Goal: Navigation & Orientation: Find specific page/section

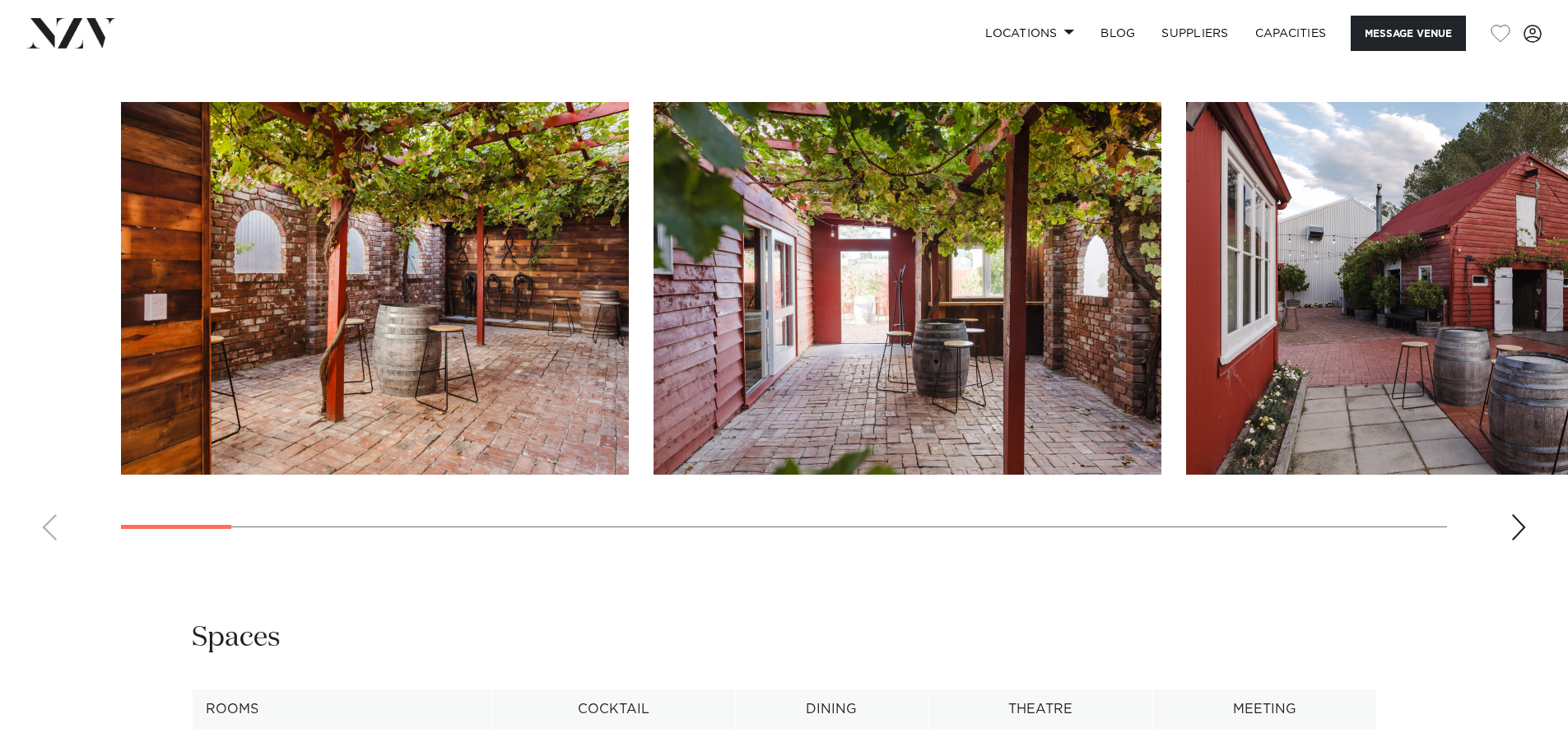
scroll to position [1834, 0]
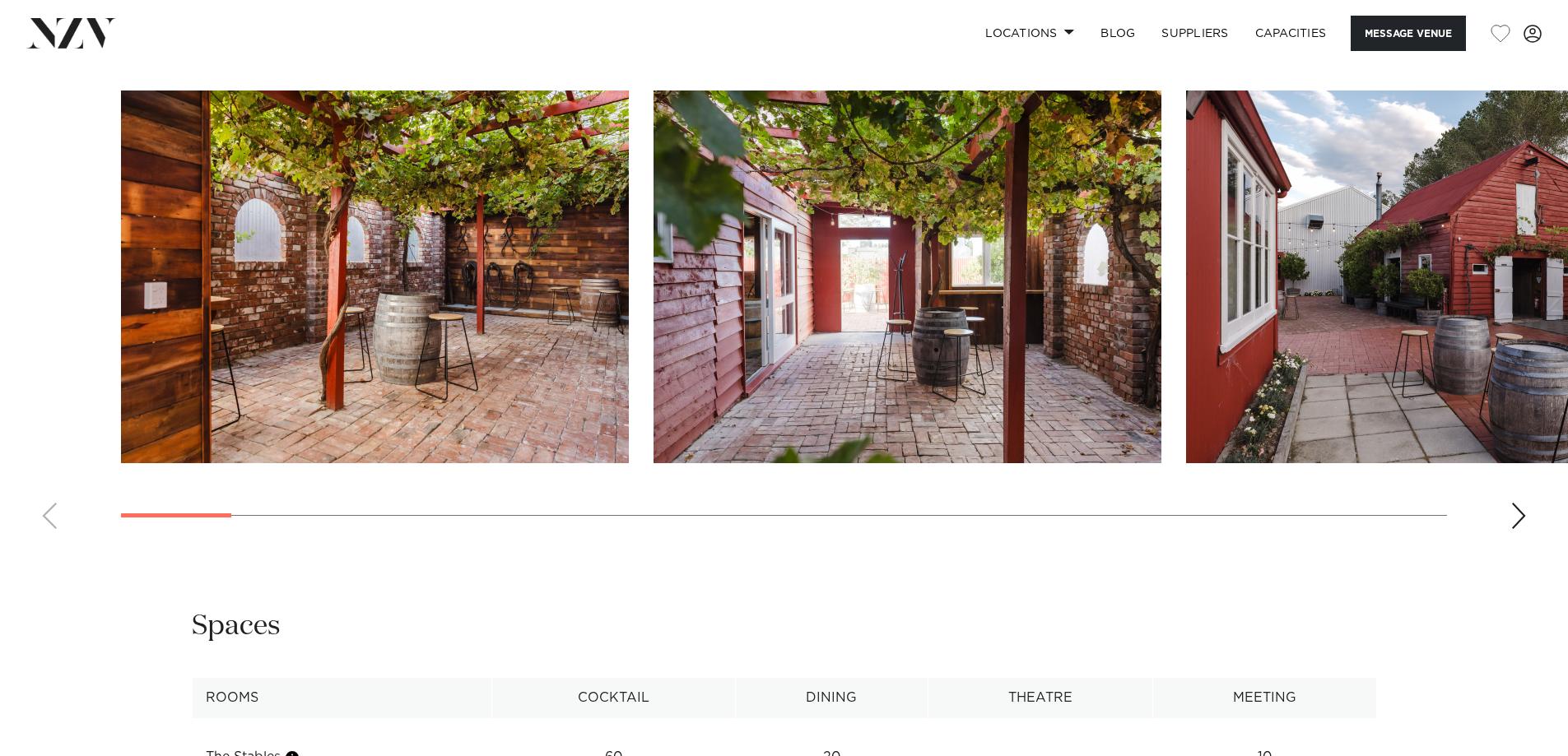
click at [1519, 516] on div "Next slide" at bounding box center [1518, 516] width 16 height 26
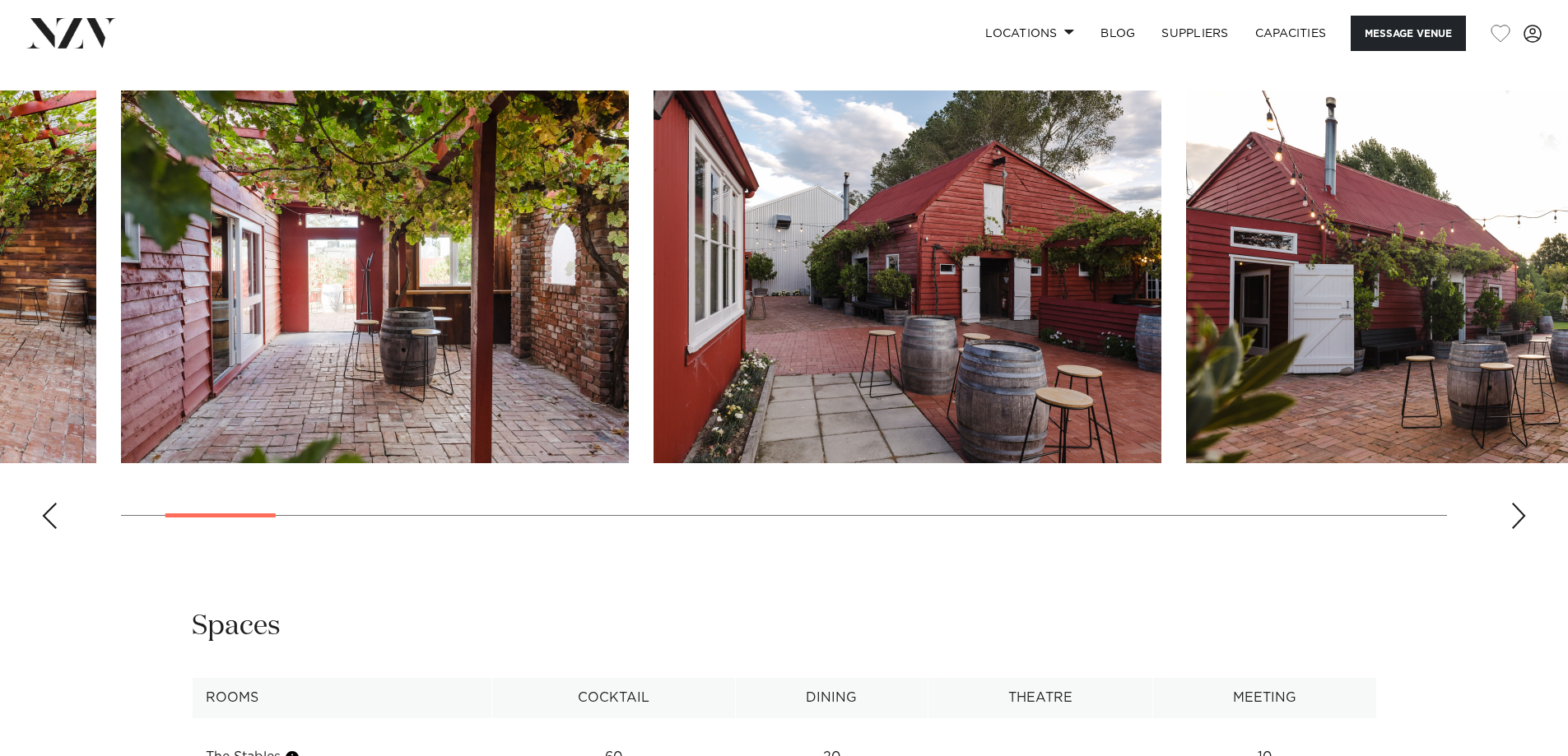
click at [1519, 515] on div "Next slide" at bounding box center [1518, 516] width 16 height 26
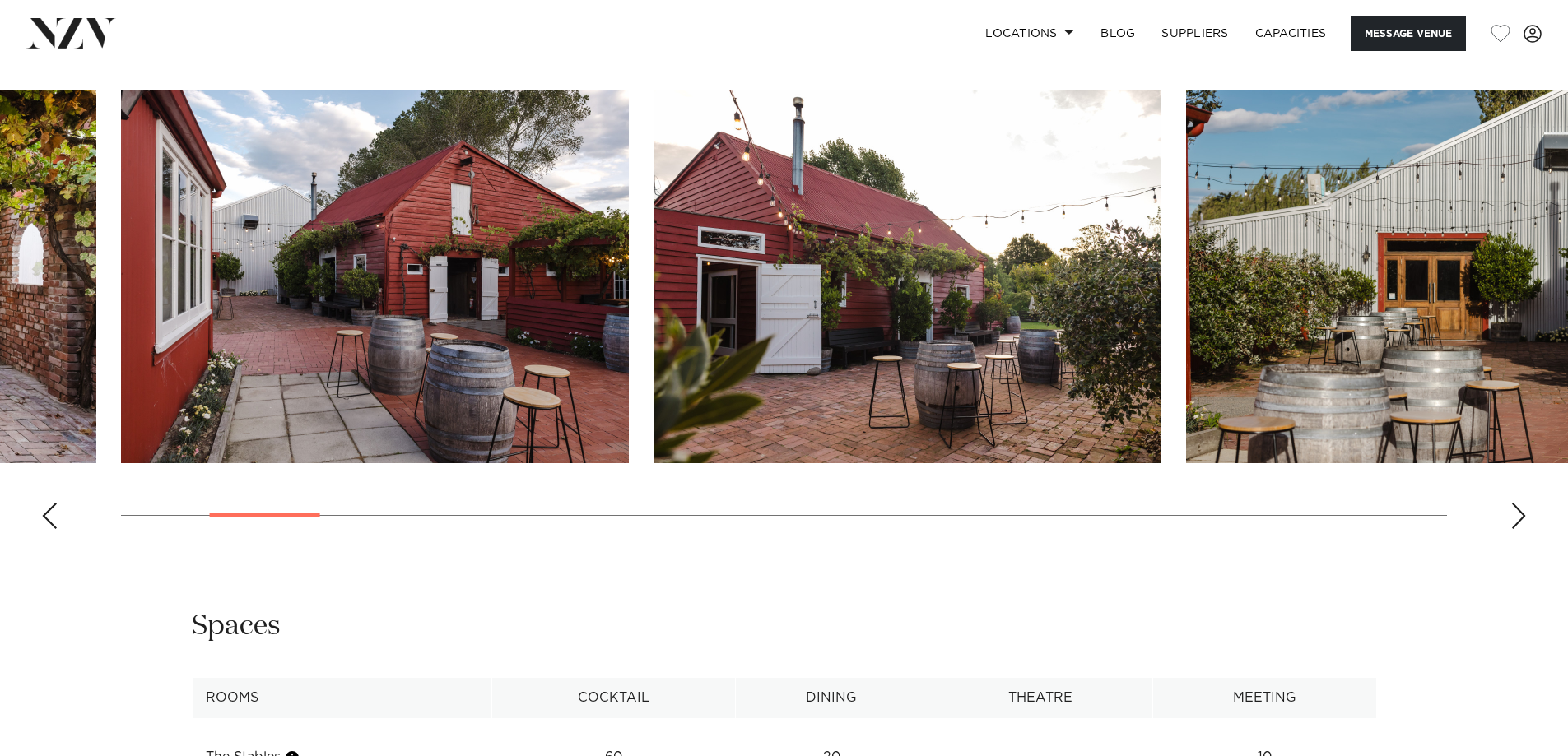
click at [1519, 515] on div "Next slide" at bounding box center [1518, 516] width 16 height 26
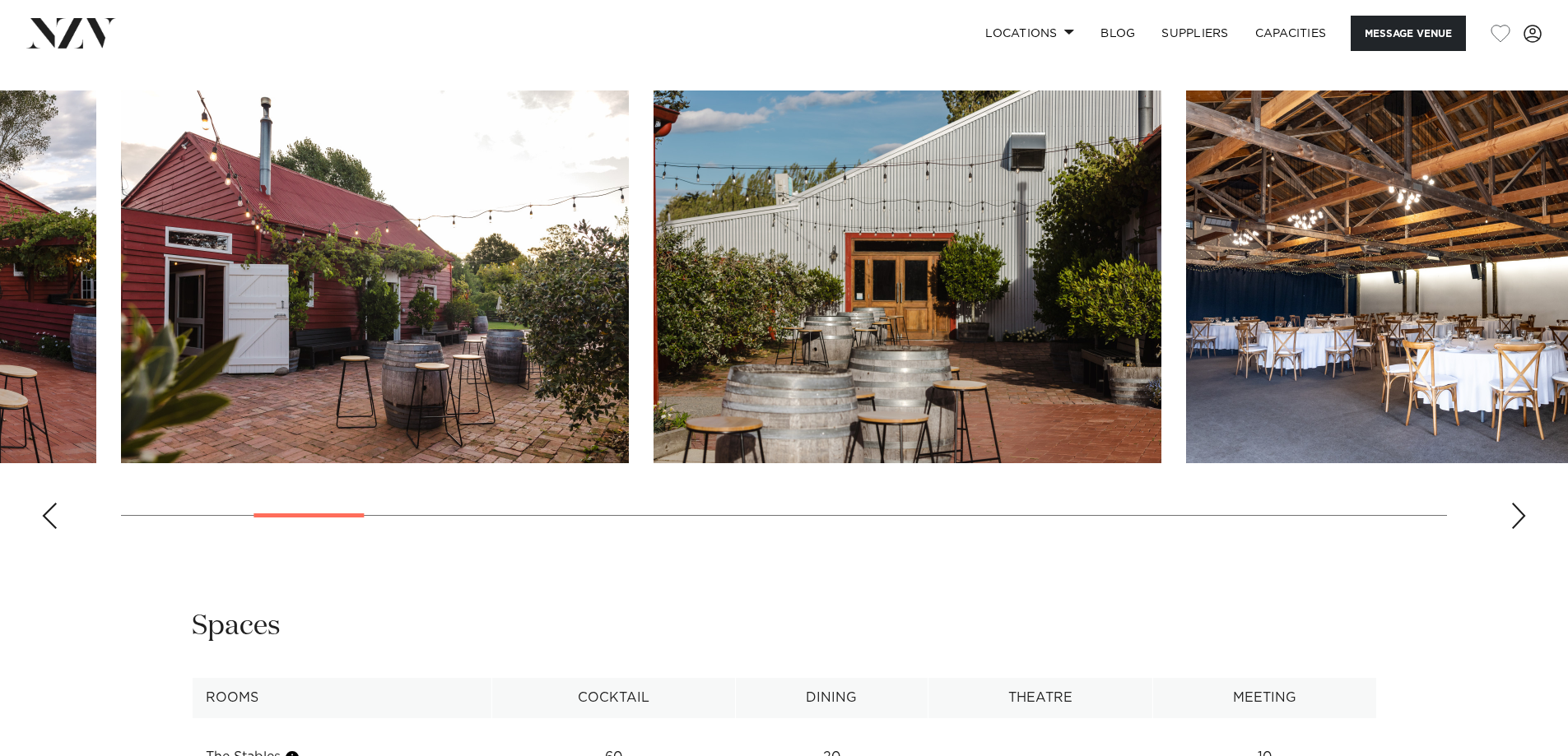
click at [1519, 515] on div "Next slide" at bounding box center [1518, 516] width 16 height 26
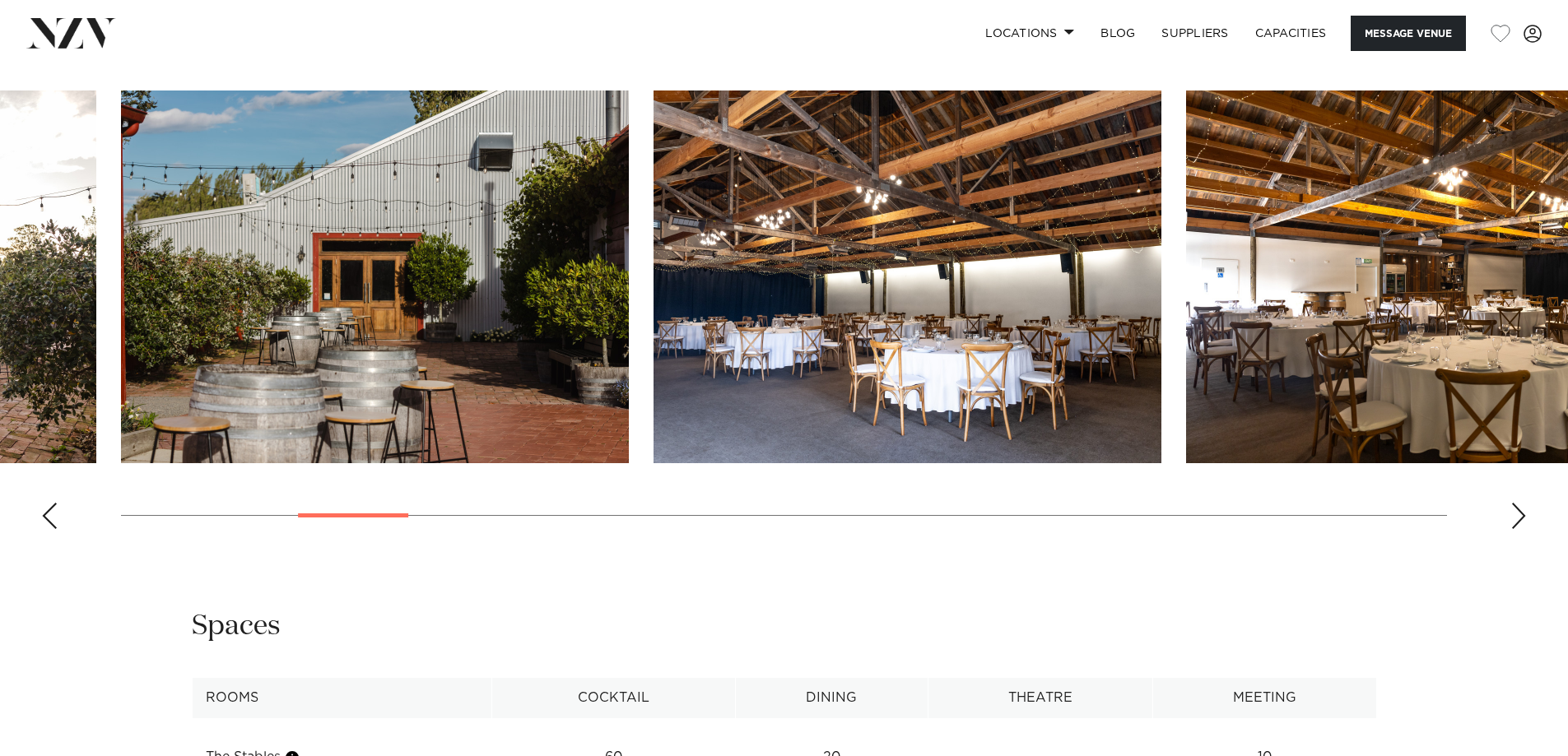
click at [1519, 515] on div "Next slide" at bounding box center [1518, 516] width 16 height 26
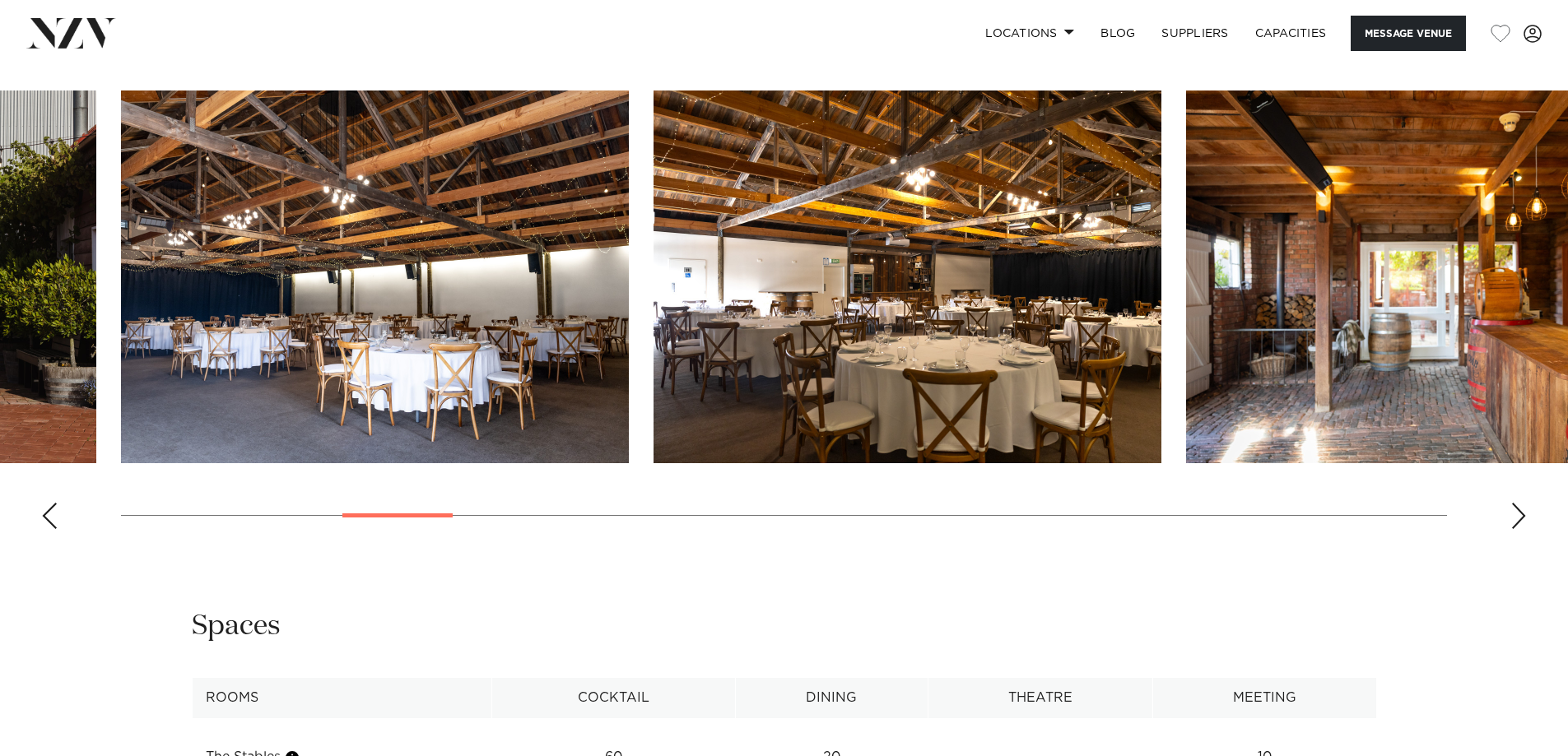
click at [1519, 516] on div "Next slide" at bounding box center [1518, 516] width 16 height 26
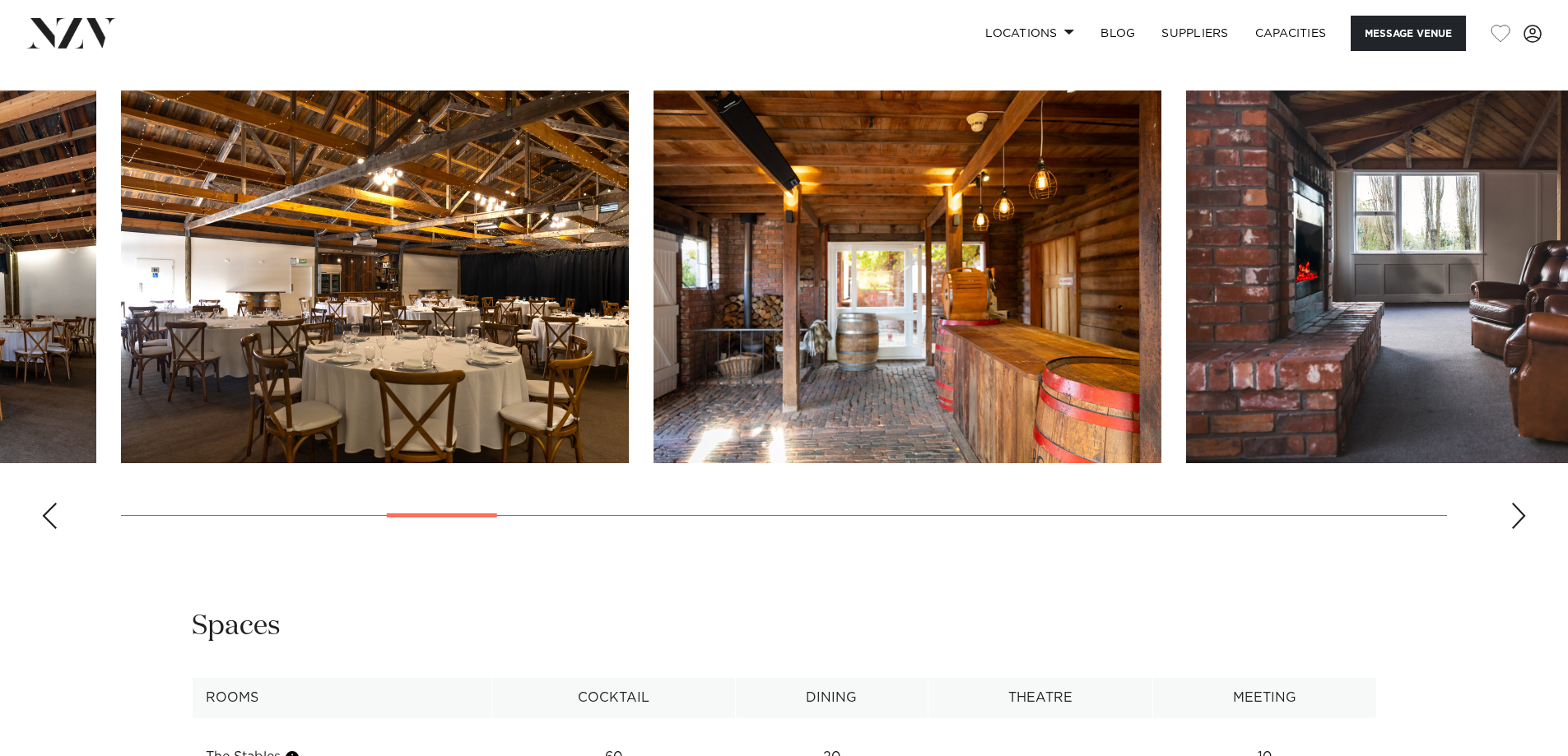
click at [1518, 519] on div "Next slide" at bounding box center [1518, 516] width 16 height 26
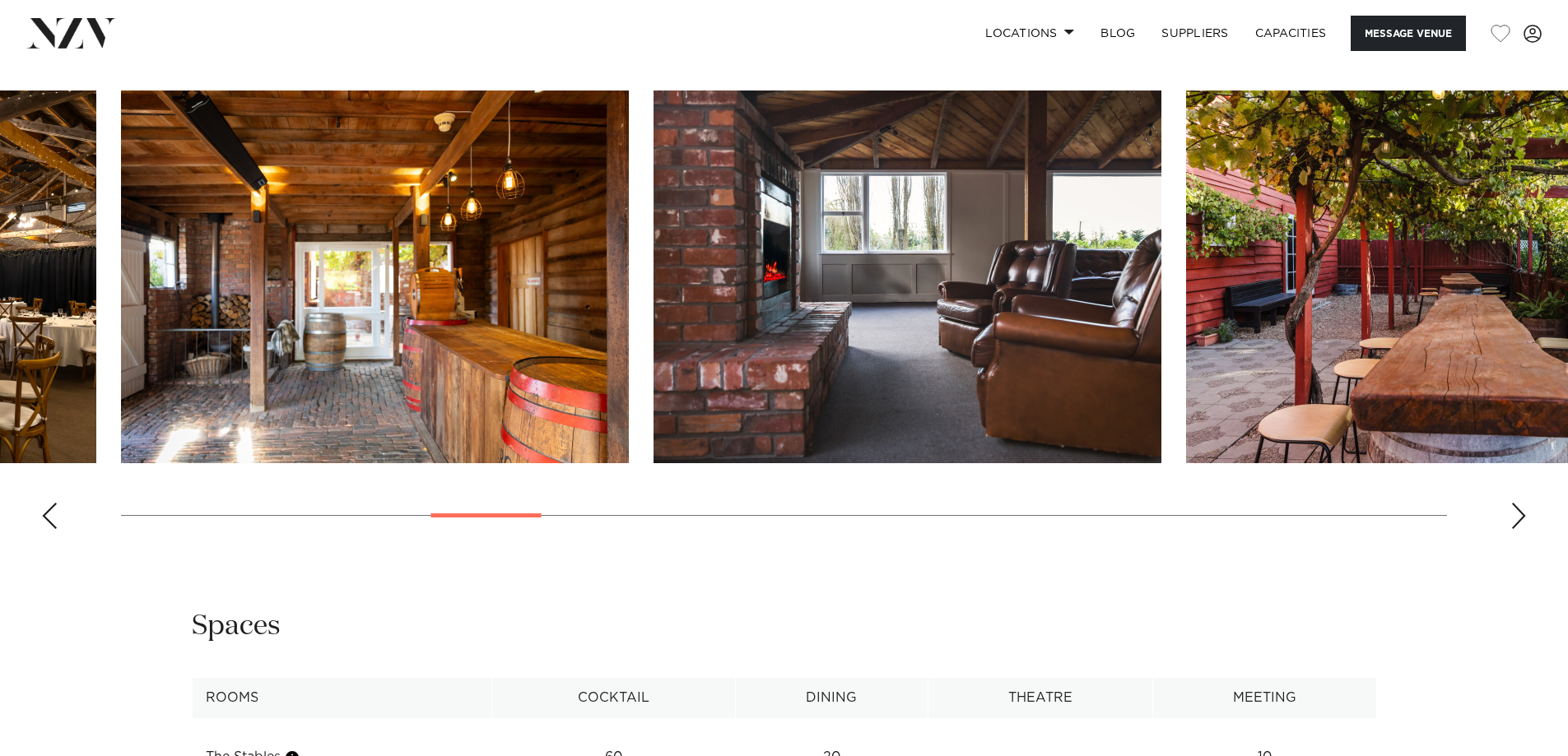
click at [1518, 520] on div "Next slide" at bounding box center [1518, 516] width 16 height 26
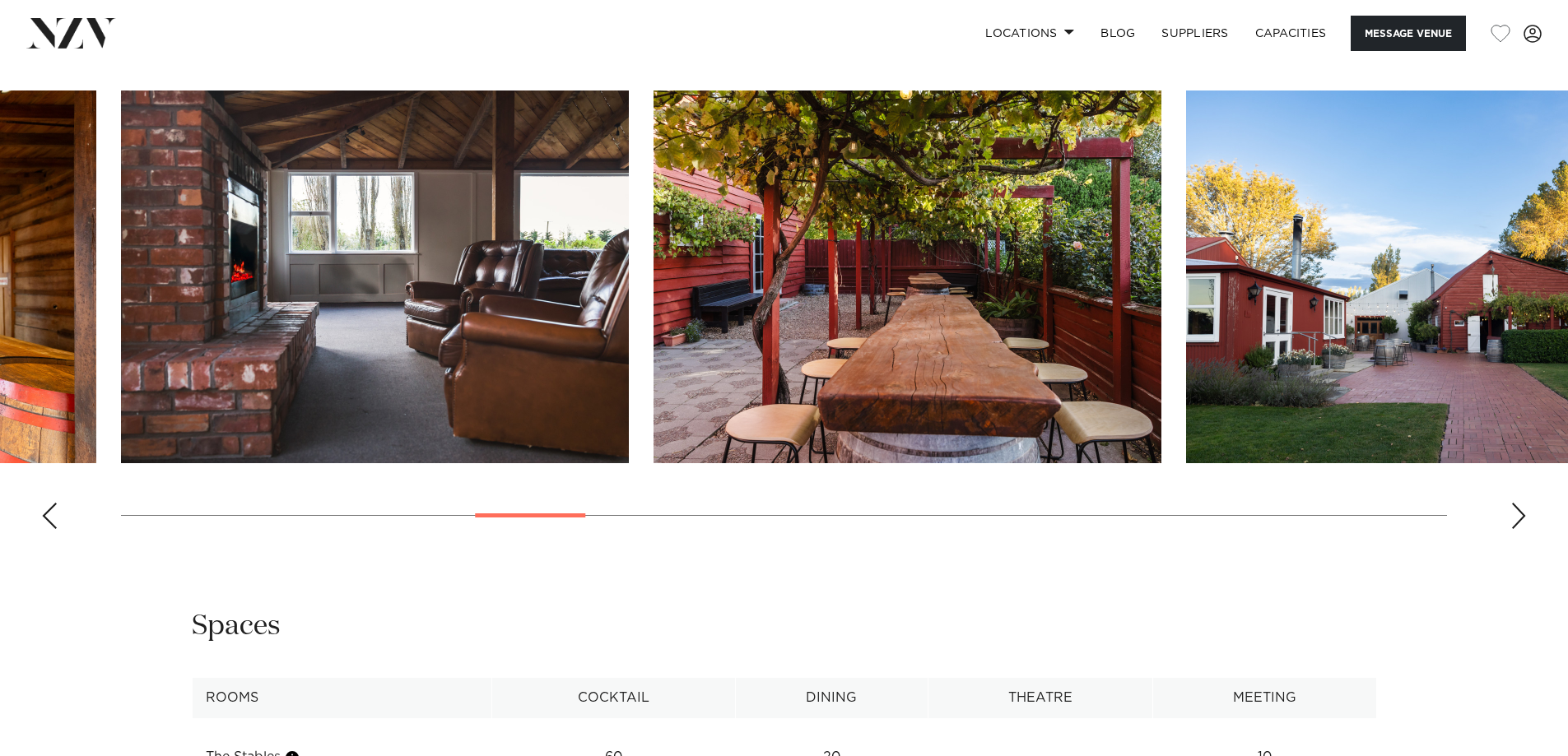
click at [1518, 522] on div "Next slide" at bounding box center [1518, 516] width 16 height 26
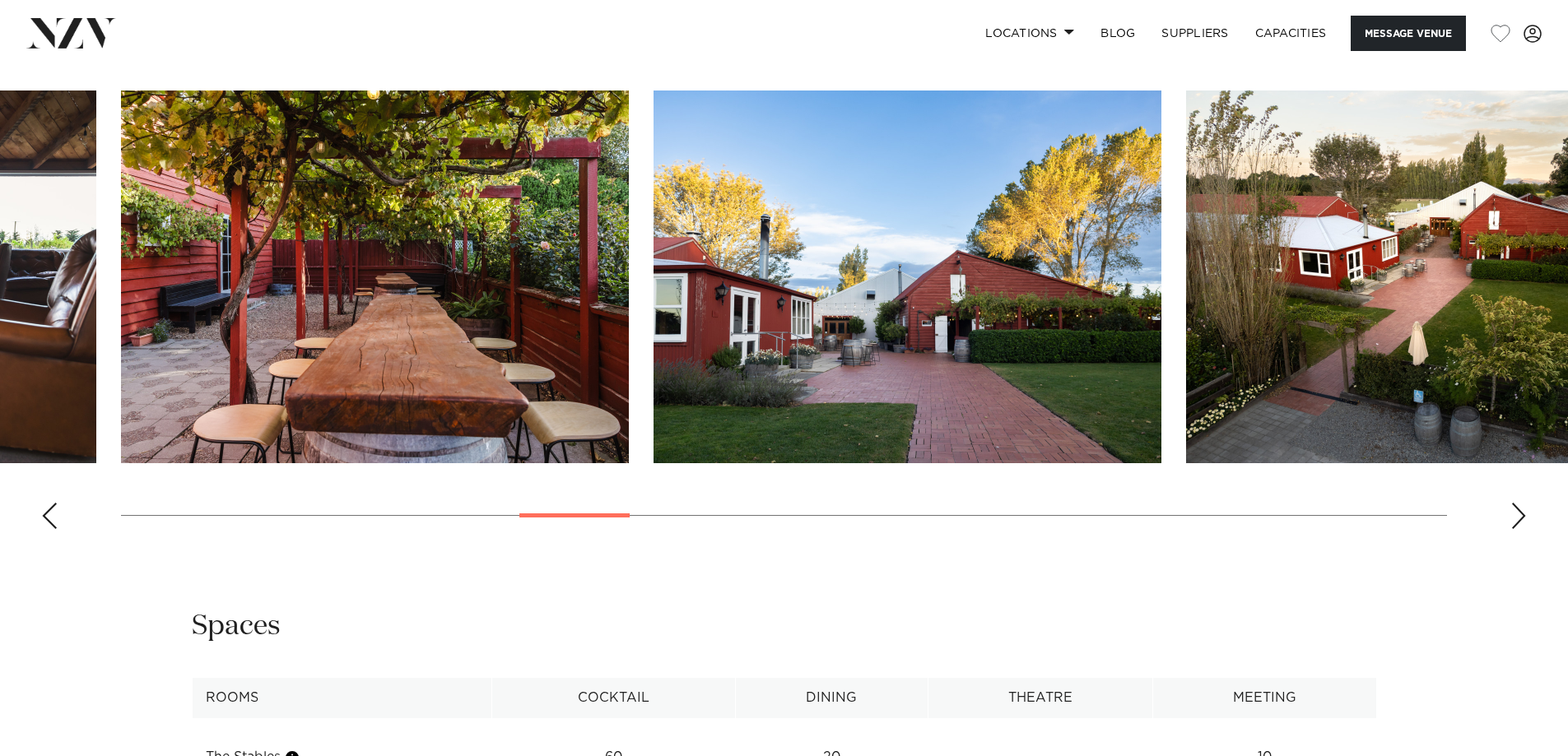
click at [1518, 522] on div "Next slide" at bounding box center [1518, 516] width 16 height 26
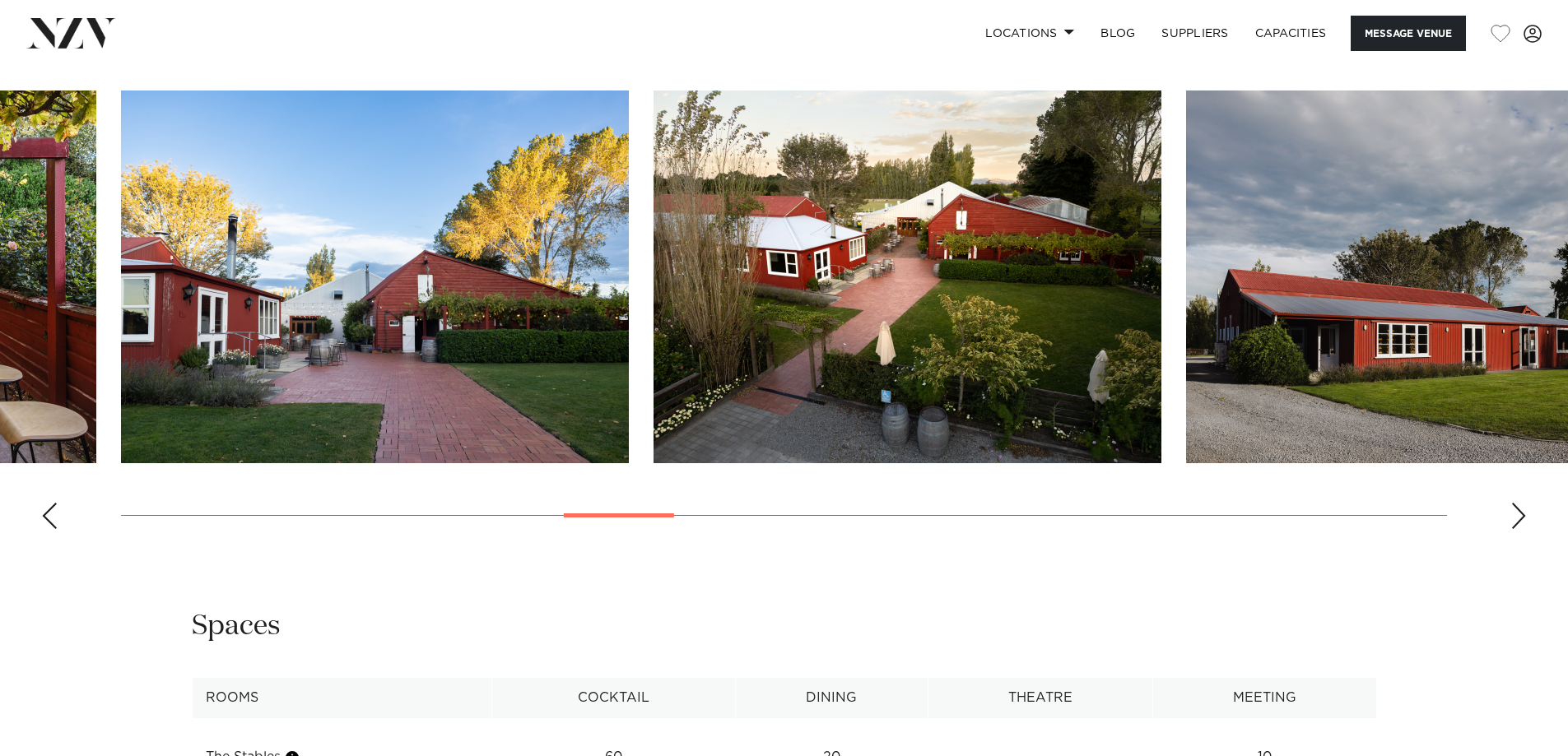
click at [1518, 533] on swiper-container at bounding box center [784, 316] width 1568 height 452
